Goal: Task Accomplishment & Management: Use online tool/utility

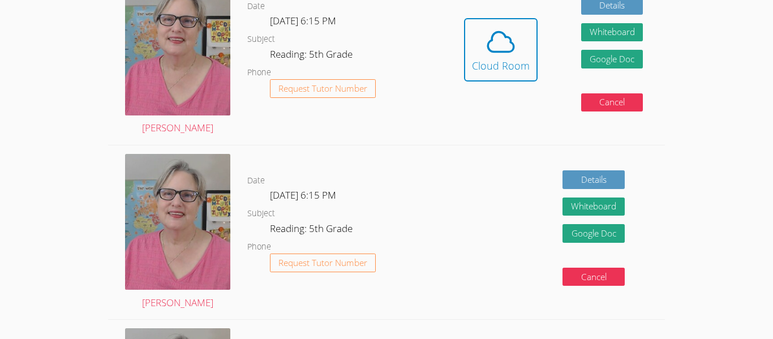
scroll to position [360, 0]
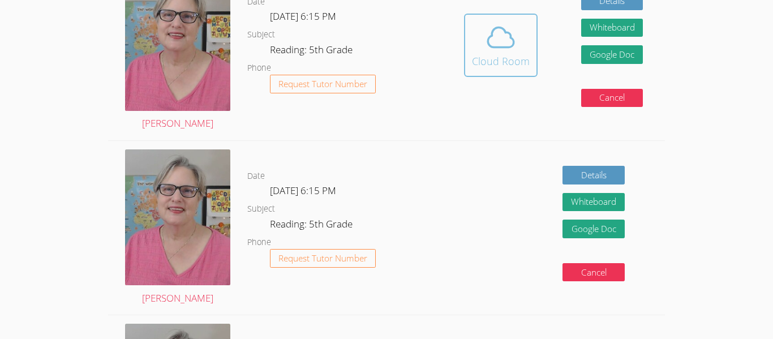
click at [520, 68] on div "Cloud Room" at bounding box center [501, 61] width 58 height 16
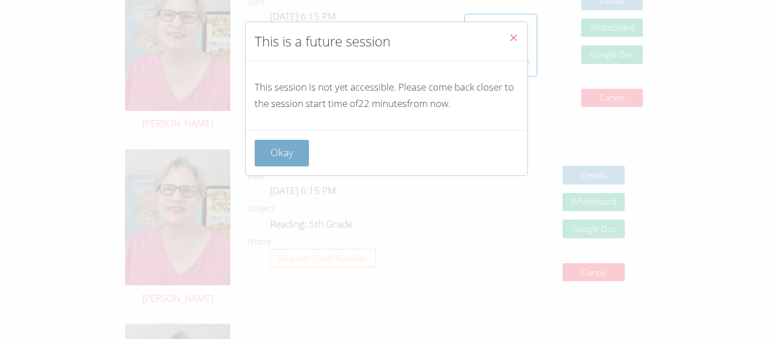
click at [288, 161] on button "Okay" at bounding box center [282, 153] width 54 height 27
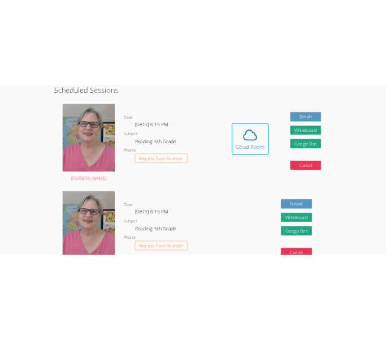
scroll to position [299, 0]
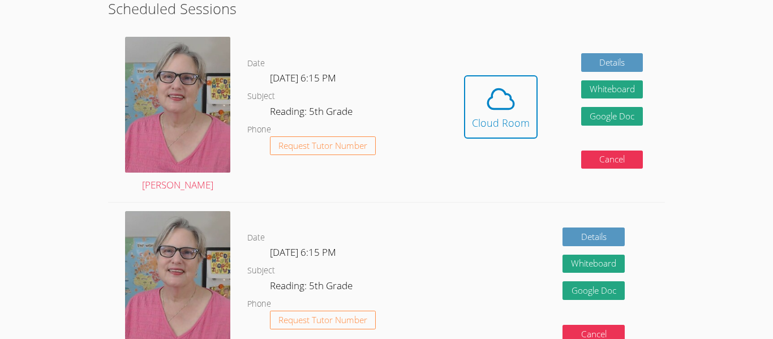
click at [503, 112] on icon at bounding box center [501, 99] width 32 height 32
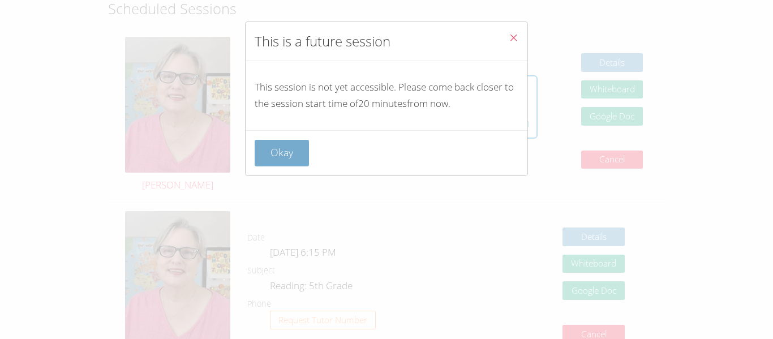
click at [262, 145] on button "Okay" at bounding box center [282, 153] width 54 height 27
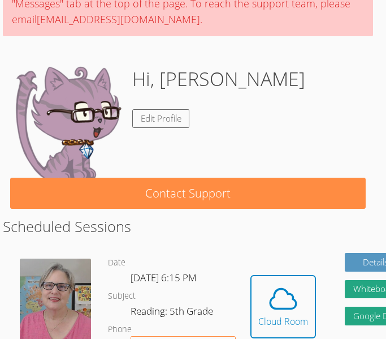
scroll to position [129, 5]
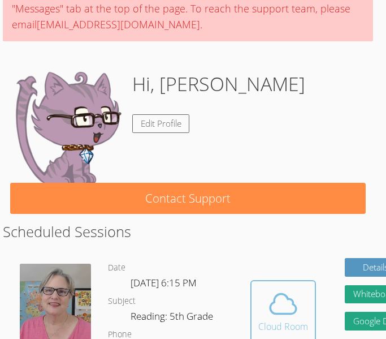
click at [268, 310] on icon at bounding box center [284, 304] width 32 height 32
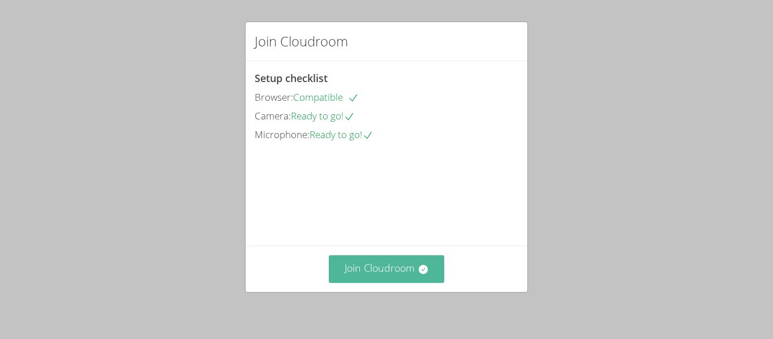
click at [365, 271] on button "Join Cloudroom" at bounding box center [387, 269] width 116 height 28
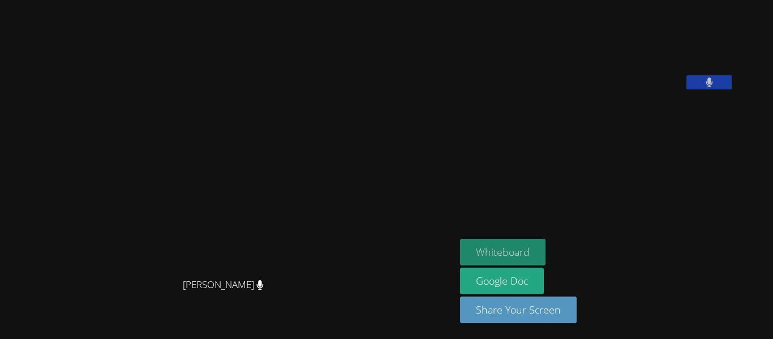
click at [386, 254] on button "Whiteboard" at bounding box center [502, 252] width 85 height 27
